Goal: Task Accomplishment & Management: Manage account settings

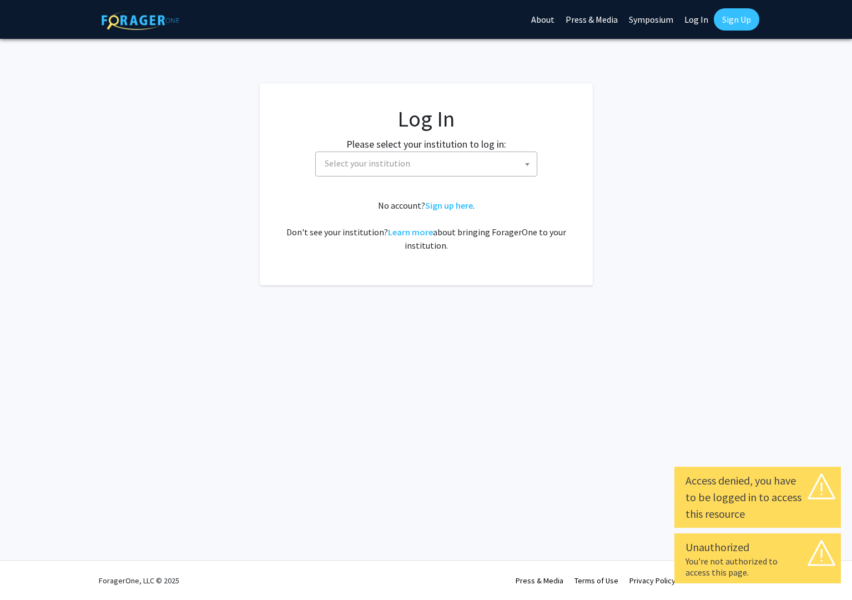
select select
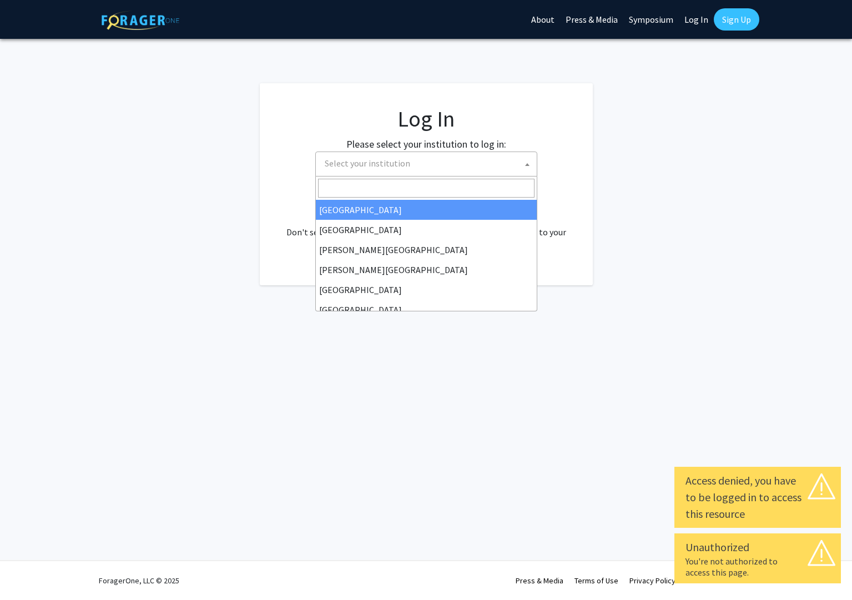
click at [487, 169] on span "Select your institution" at bounding box center [428, 163] width 216 height 23
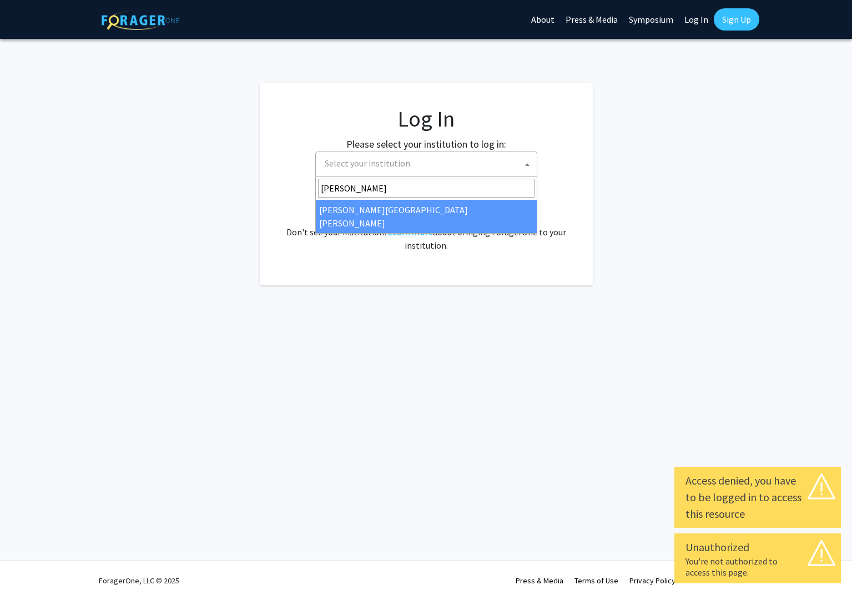
type input "[PERSON_NAME]"
select select "1"
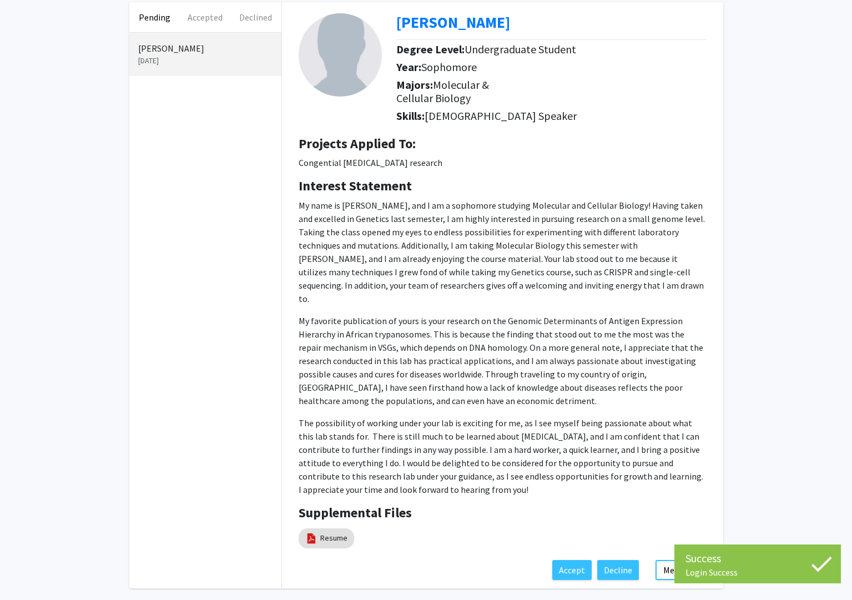
scroll to position [90, 0]
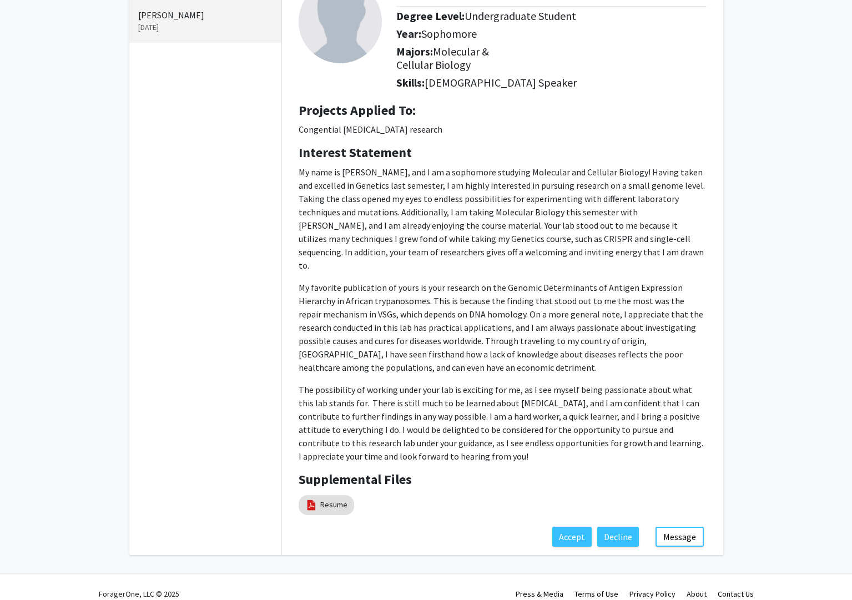
click at [488, 444] on p "The possibility of working under your lab is exciting for me, as I see myself b…" at bounding box center [503, 423] width 408 height 80
drag, startPoint x: 486, startPoint y: 444, endPoint x: 285, endPoint y: 170, distance: 340.6
click at [285, 170] on div "Kevin Soto Degree Level: Undergraduate Student Year: Sophomore Majors: Molecula…" at bounding box center [502, 248] width 441 height 558
copy p "My name is Kevin Soto, and I am a sophomore studying Molecular and Cellular Bio…"
drag, startPoint x: 783, startPoint y: 261, endPoint x: 844, endPoint y: 280, distance: 64.6
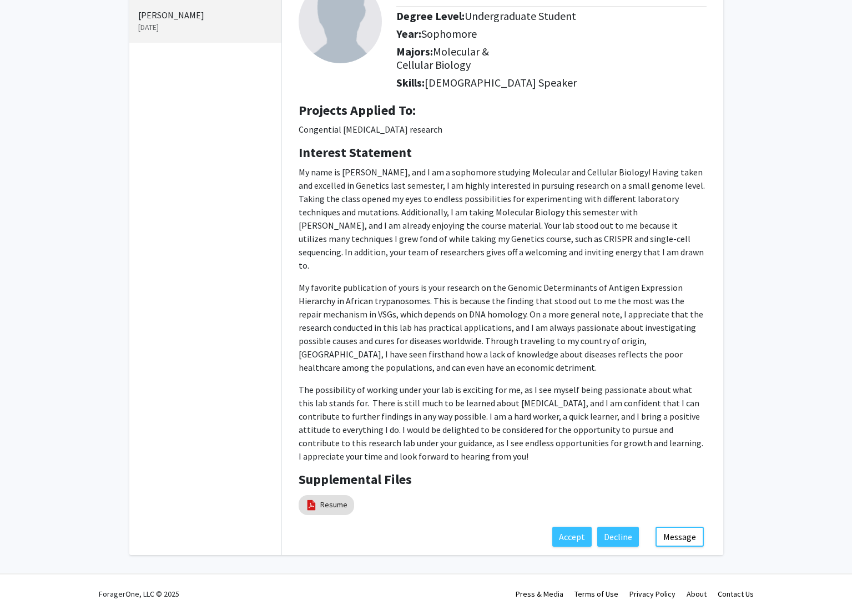
click at [783, 261] on div "Pending Accepted Declined Kevin Soto Sep 5, 2025 Kevin Soto Degree Level: Under…" at bounding box center [426, 265] width 852 height 630
click at [332, 499] on link "Resume" at bounding box center [333, 505] width 27 height 12
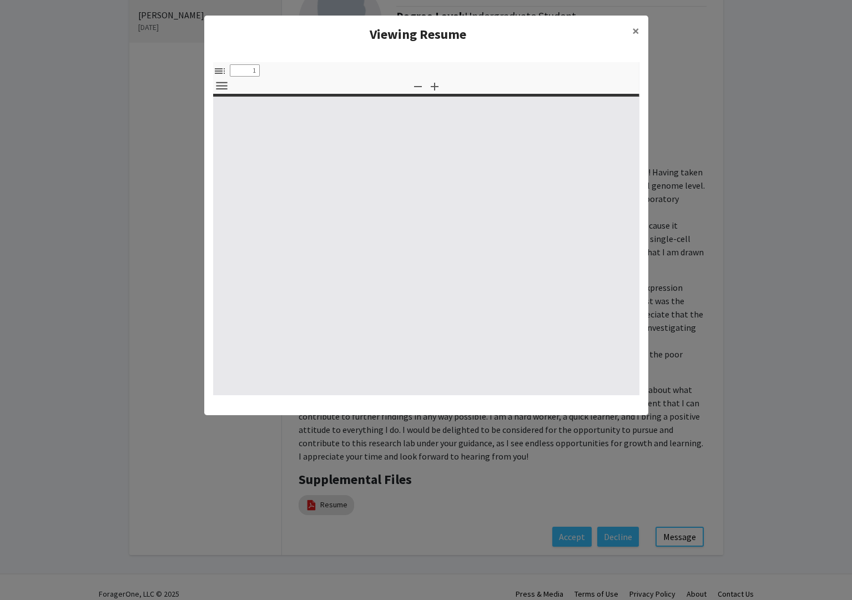
select select "custom"
type input "0"
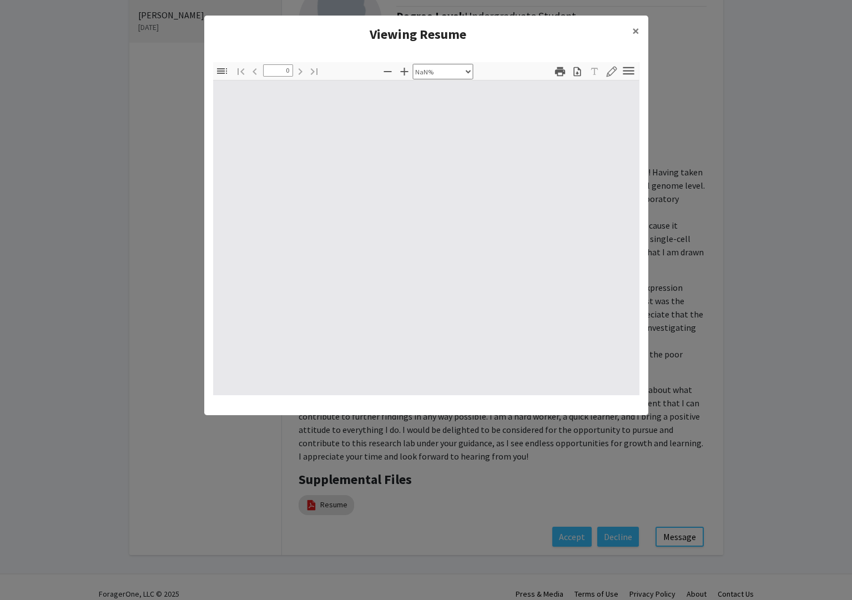
select select "auto"
type input "1"
select select "auto"
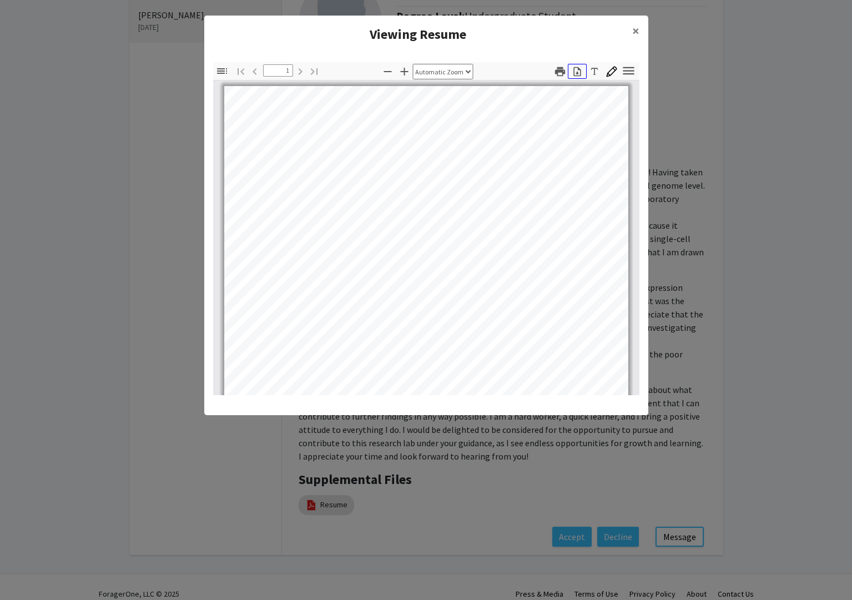
click at [578, 76] on icon "button" at bounding box center [577, 71] width 11 height 11
click at [726, 191] on modal-container "Viewing Resume × Thumbnails Document Outline Attachments Layers Current Outline…" at bounding box center [426, 300] width 852 height 600
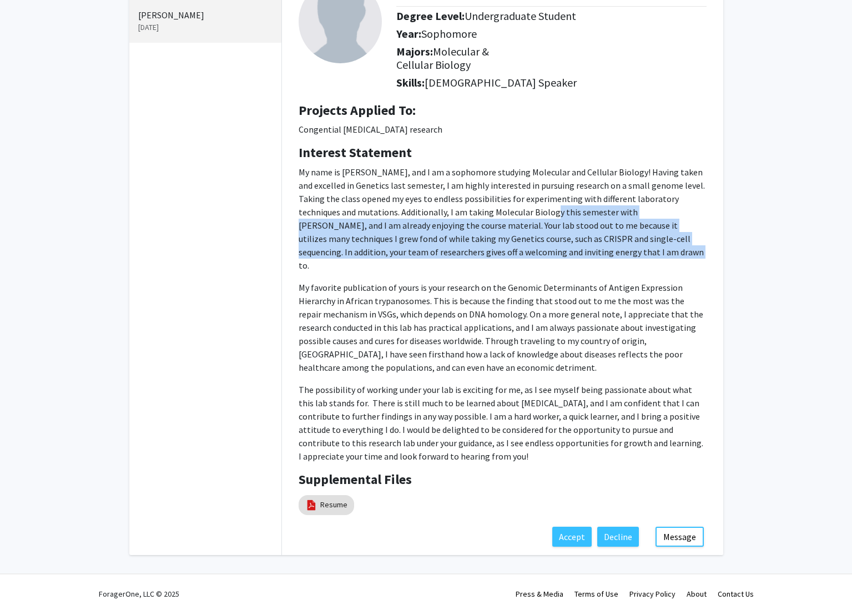
drag, startPoint x: 502, startPoint y: 209, endPoint x: 546, endPoint y: 249, distance: 60.1
click at [546, 249] on p "My name is Kevin Soto, and I am a sophomore studying Molecular and Cellular Bio…" at bounding box center [503, 218] width 408 height 107
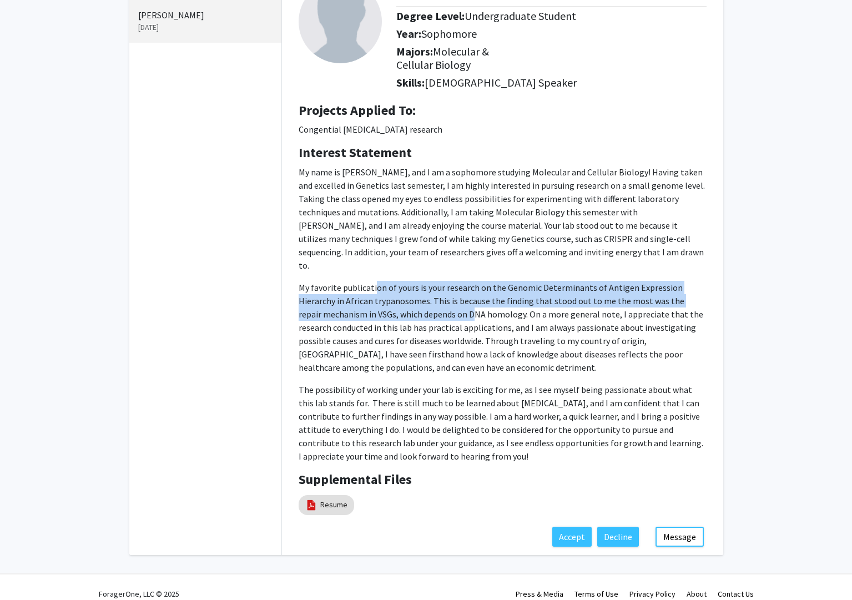
drag, startPoint x: 376, startPoint y: 276, endPoint x: 404, endPoint y: 303, distance: 39.3
click at [404, 303] on p "My favorite publication of yours is your research on the Genomic Determinants o…" at bounding box center [503, 327] width 408 height 93
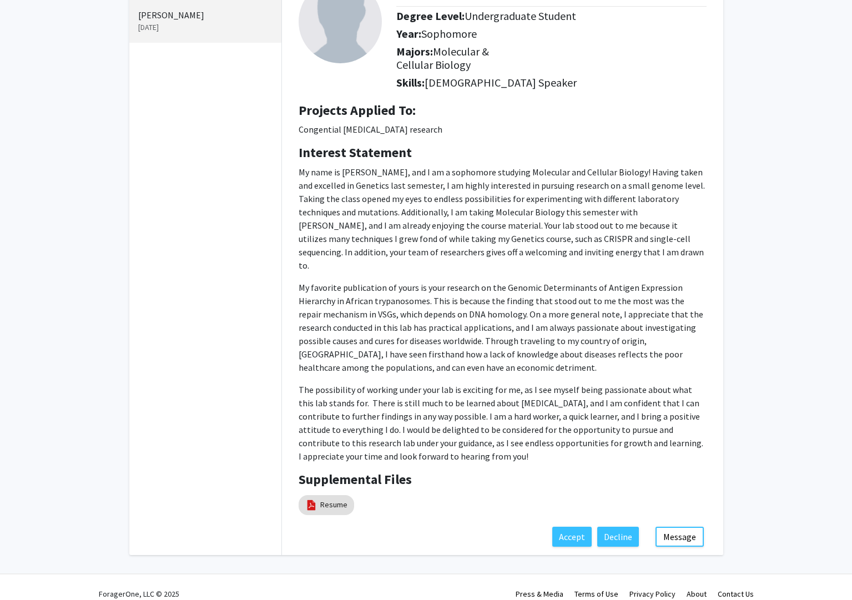
click at [429, 307] on p "My favorite publication of yours is your research on the Genomic Determinants o…" at bounding box center [503, 327] width 408 height 93
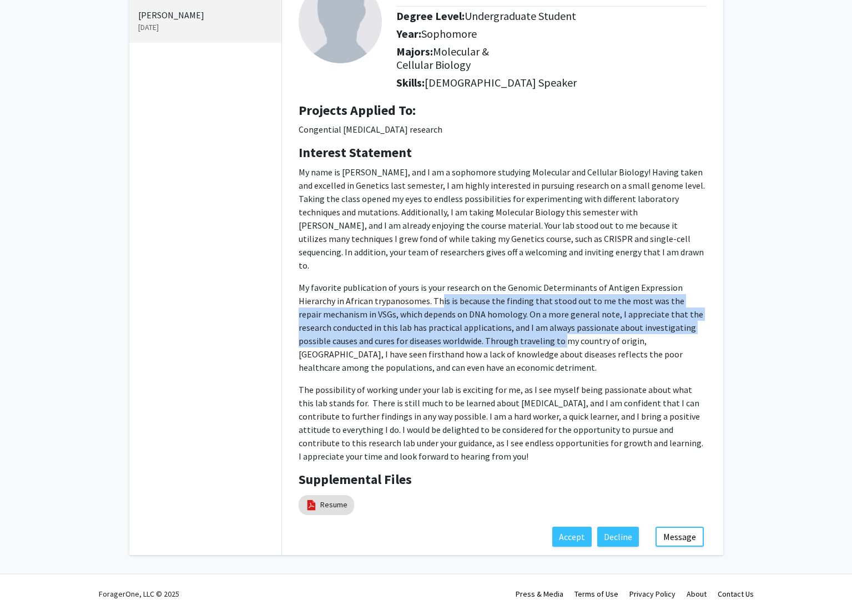
drag, startPoint x: 401, startPoint y: 291, endPoint x: 462, endPoint y: 326, distance: 70.3
click at [464, 324] on p "My favorite publication of yours is your research on the Genomic Determinants o…" at bounding box center [503, 327] width 408 height 93
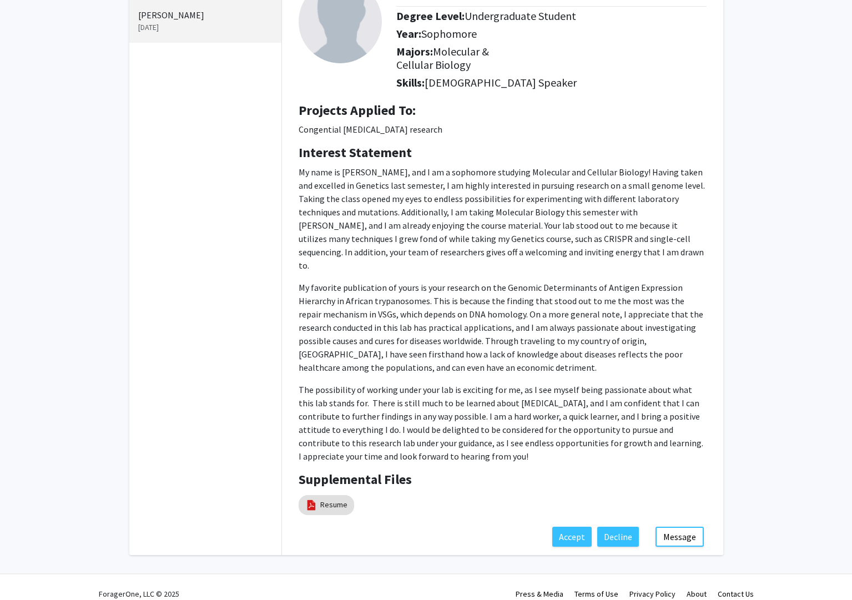
click at [495, 345] on p "My favorite publication of yours is your research on the Genomic Determinants o…" at bounding box center [503, 327] width 408 height 93
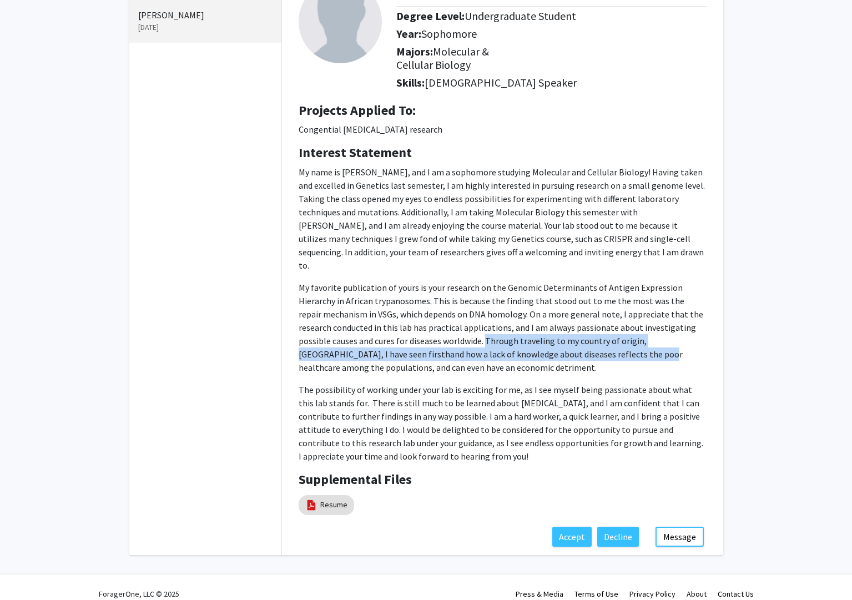
drag, startPoint x: 389, startPoint y: 329, endPoint x: 494, endPoint y: 346, distance: 106.3
click at [494, 346] on p "My favorite publication of yours is your research on the Genomic Determinants o…" at bounding box center [503, 327] width 408 height 93
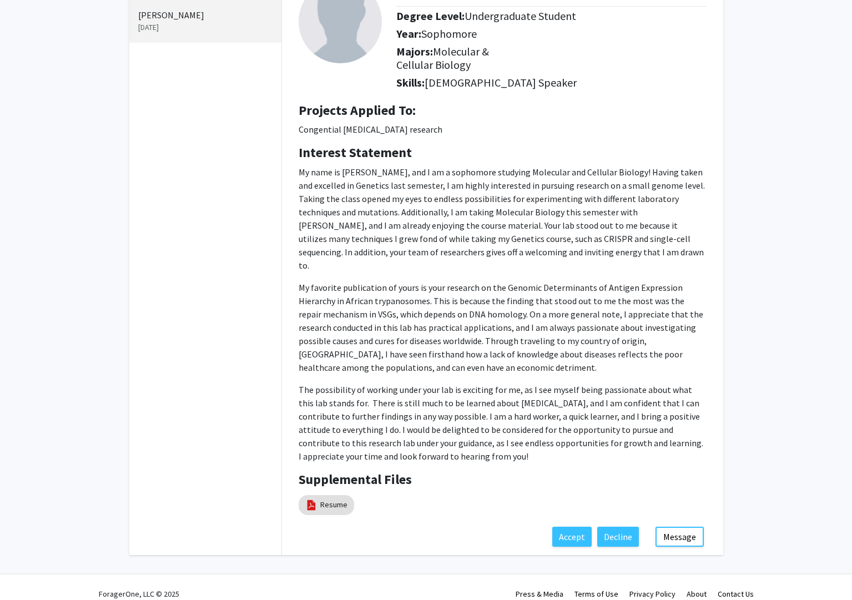
drag, startPoint x: 439, startPoint y: 367, endPoint x: 367, endPoint y: 382, distance: 73.8
click at [439, 367] on p "My name is Kevin Soto, and I am a sophomore studying Molecular and Cellular Bio…" at bounding box center [503, 313] width 408 height 297
drag, startPoint x: 346, startPoint y: 382, endPoint x: 505, endPoint y: 447, distance: 172.2
click at [505, 447] on p "The possibility of working under your lab is exciting for me, as I see myself b…" at bounding box center [503, 423] width 408 height 80
